Goal: Submit feedback/report problem: Submit feedback/report problem

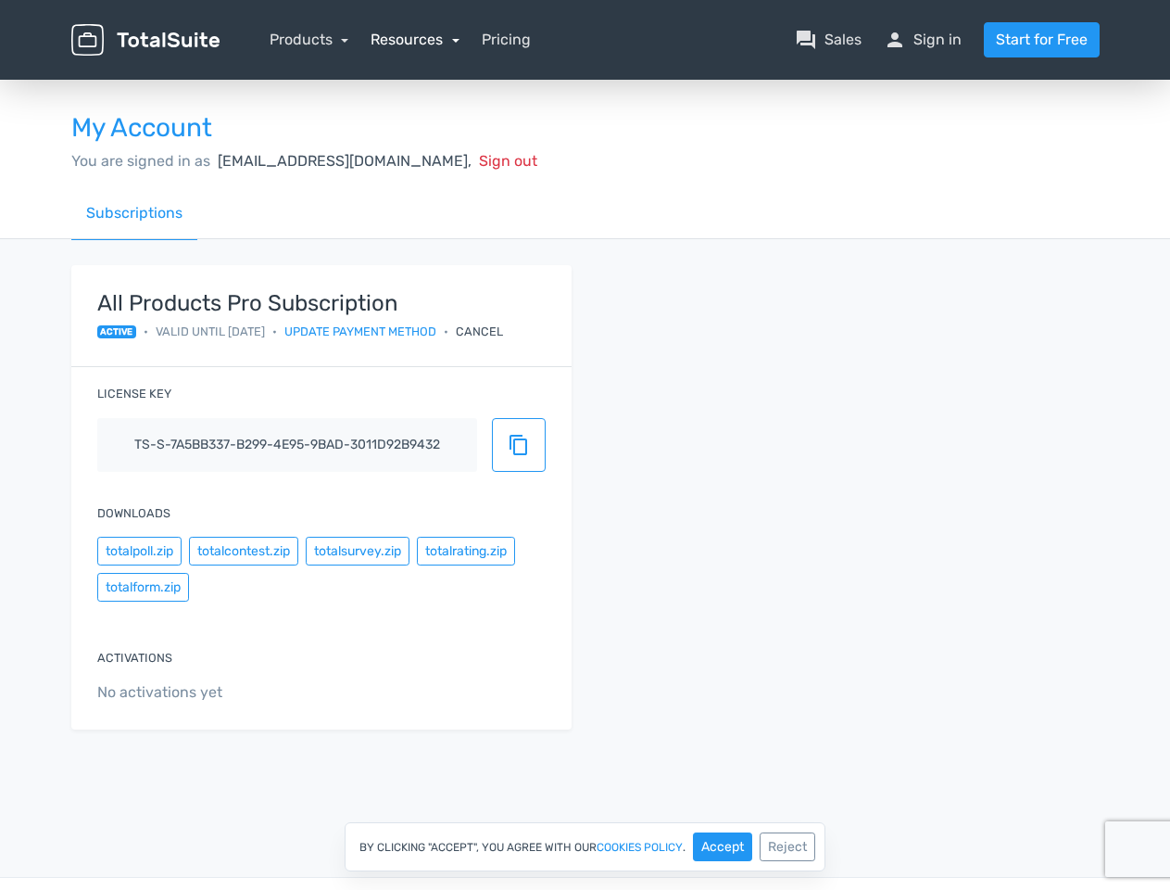
click at [414, 39] on link "Resources" at bounding box center [415, 40] width 89 height 18
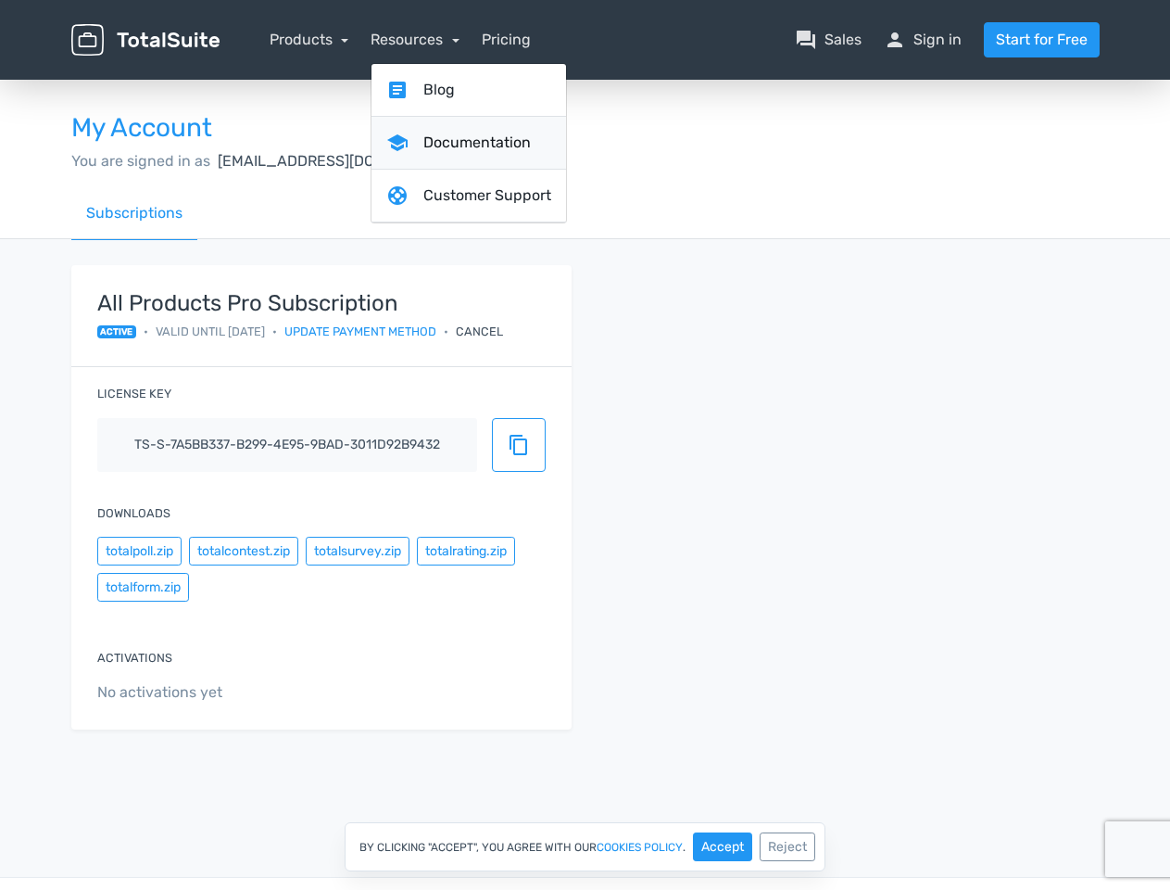
click at [424, 160] on link "school Documentation" at bounding box center [469, 143] width 195 height 53
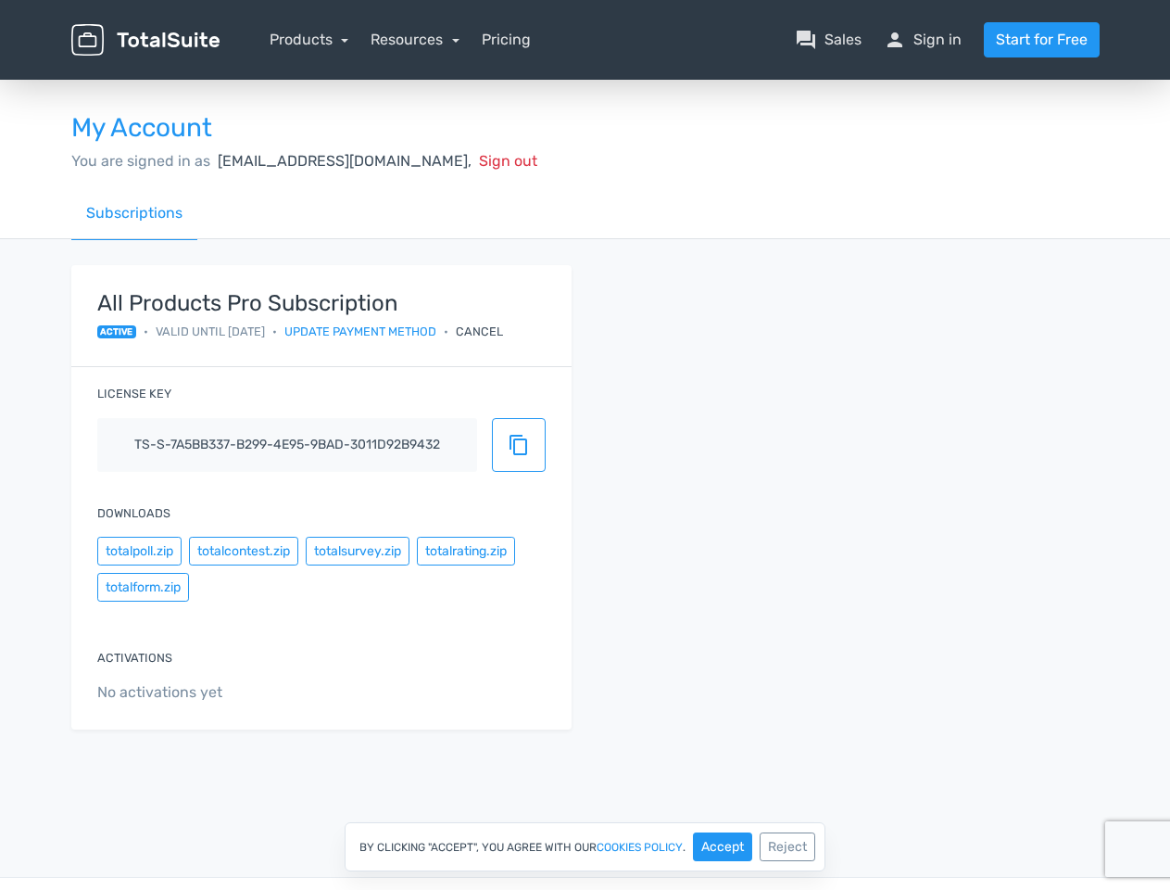
click at [503, 331] on div "Cancel" at bounding box center [479, 331] width 47 height 18
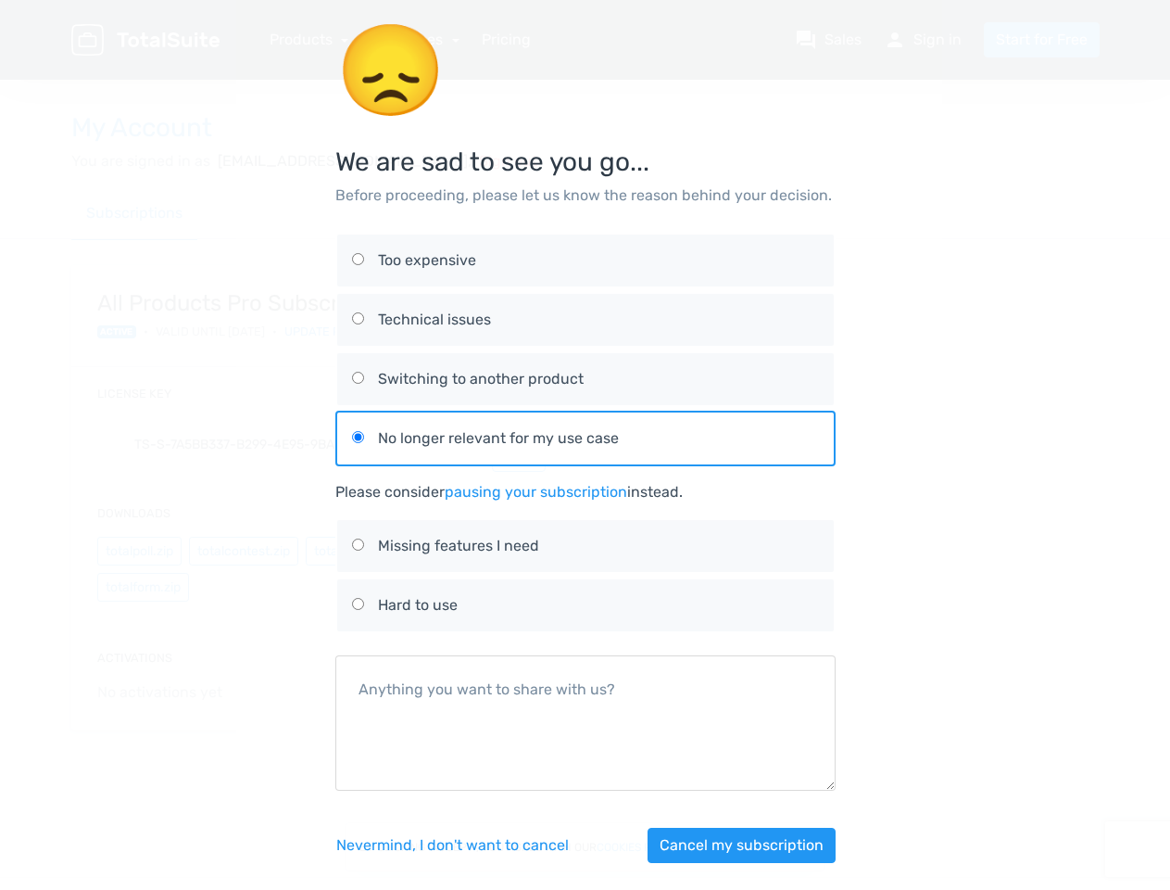
click at [139, 550] on div "😞 We are sad to see you go... Before proceeding, please let us know the reason …" at bounding box center [585, 453] width 1056 height 907
click at [243, 550] on div "😞 We are sad to see you go... Before proceeding, please let us know the reason …" at bounding box center [585, 453] width 1056 height 907
click at [357, 550] on label "Missing features I need" at bounding box center [585, 546] width 467 height 52
click at [357, 550] on input "Missing features I need" at bounding box center [358, 544] width 12 height 12
radio input "true"
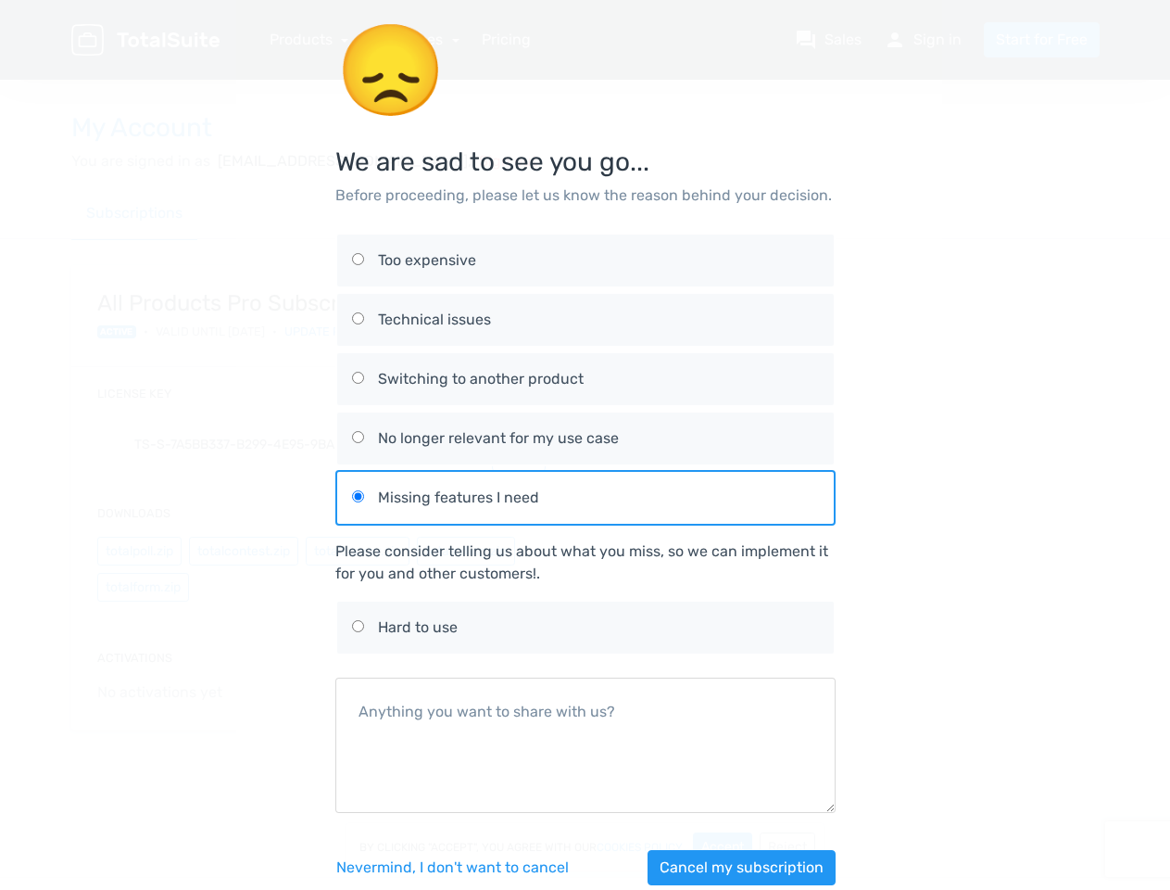
click at [465, 550] on div "Please consider telling us about what you miss, so we can implement it for you …" at bounding box center [585, 562] width 500 height 44
click at [143, 587] on div "😞 We are sad to see you go... Before proceeding, please let us know the reason …" at bounding box center [585, 464] width 1056 height 929
click at [723, 846] on div "Nevermind, I don't want to [PERSON_NAME] my subscription" at bounding box center [585, 867] width 500 height 80
